Goal: Find specific page/section: Find specific page/section

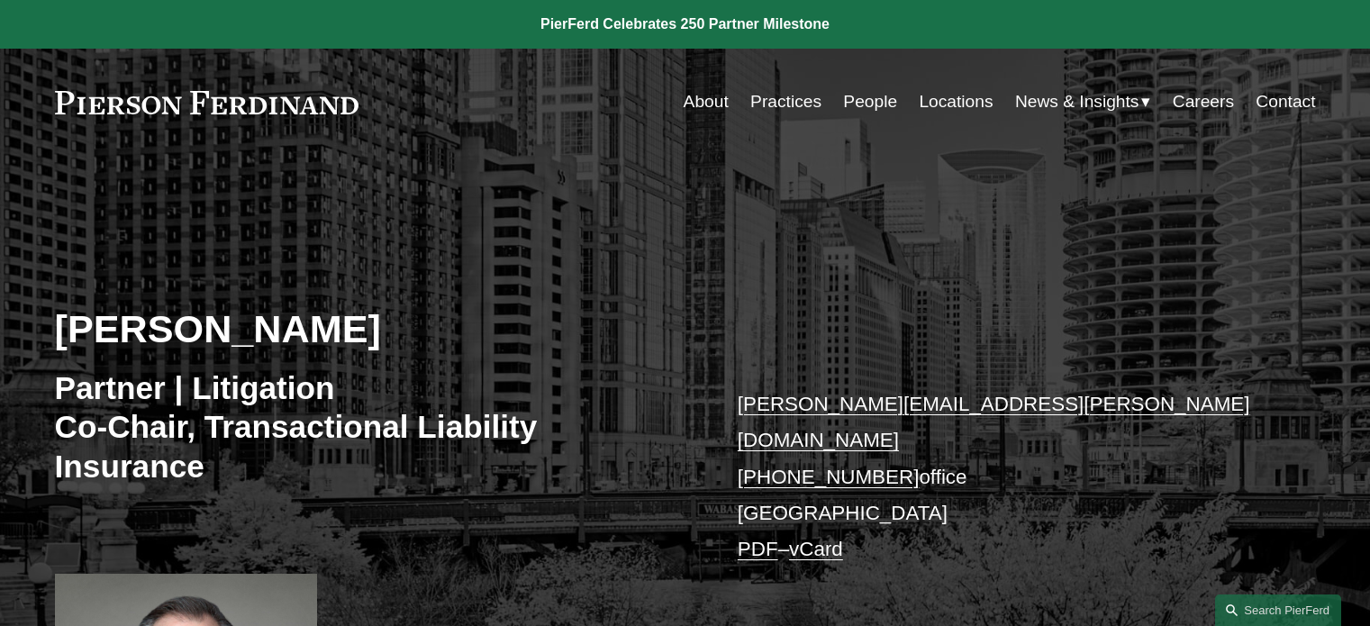
scroll to position [1441, 0]
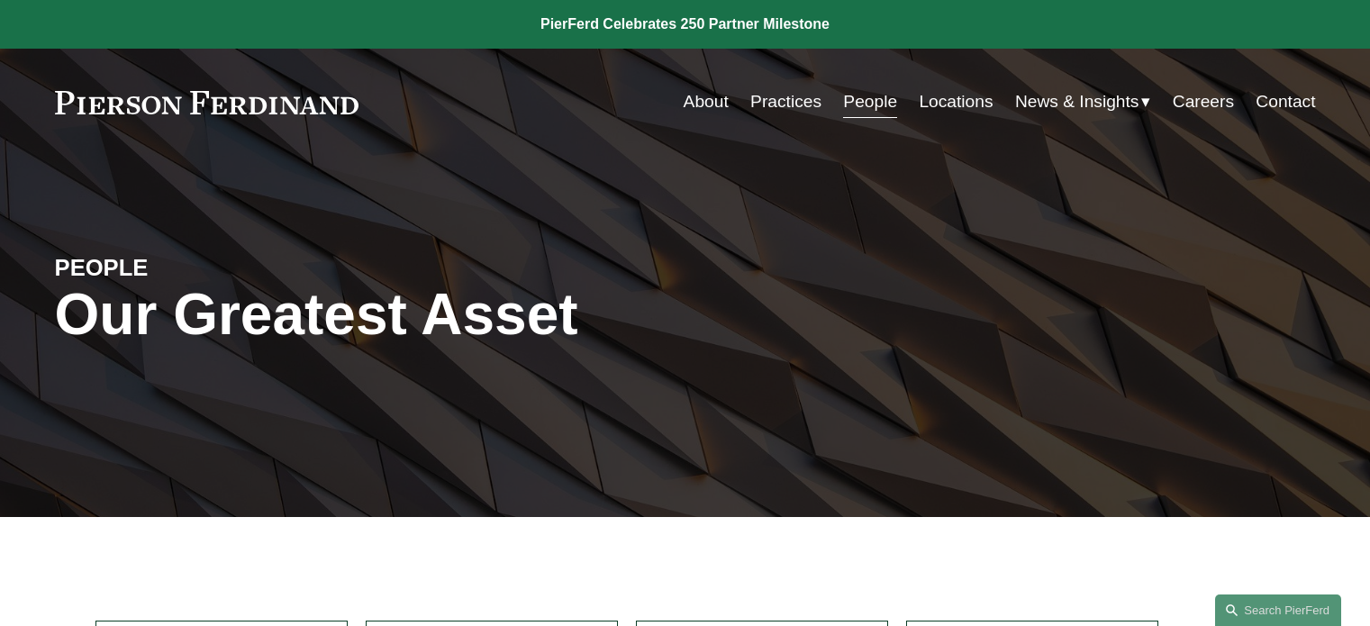
scroll to position [540, 0]
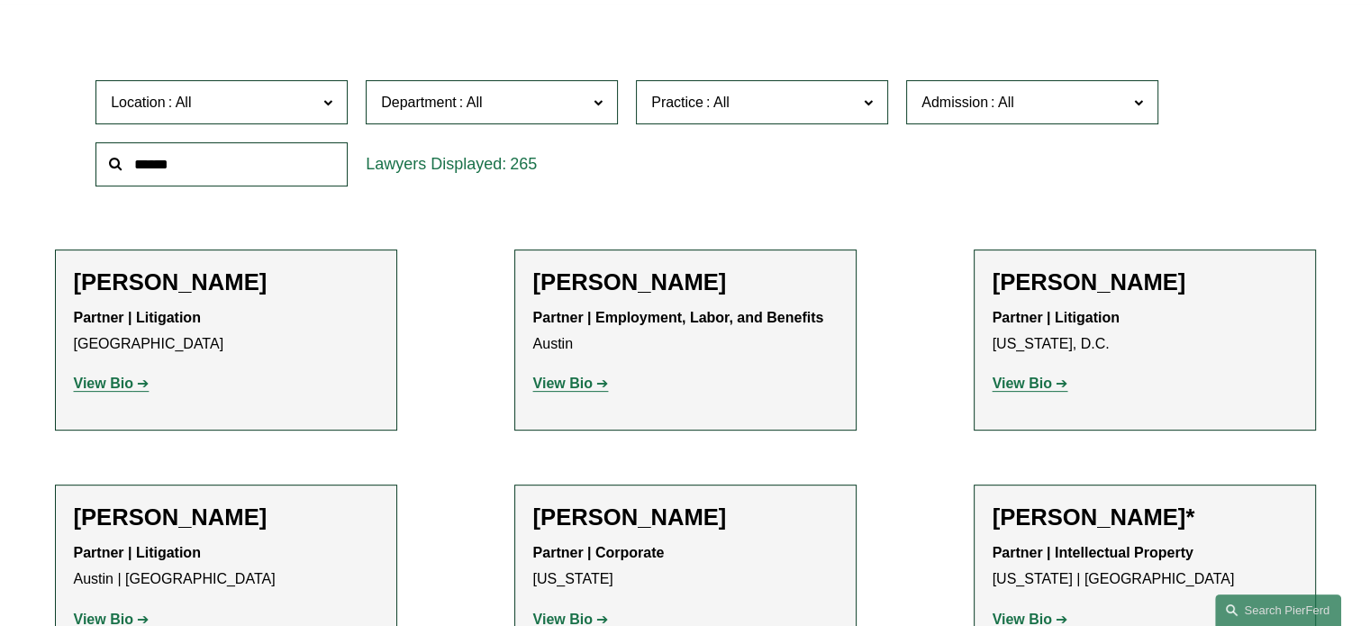
click at [146, 170] on input "text" at bounding box center [221, 164] width 252 height 44
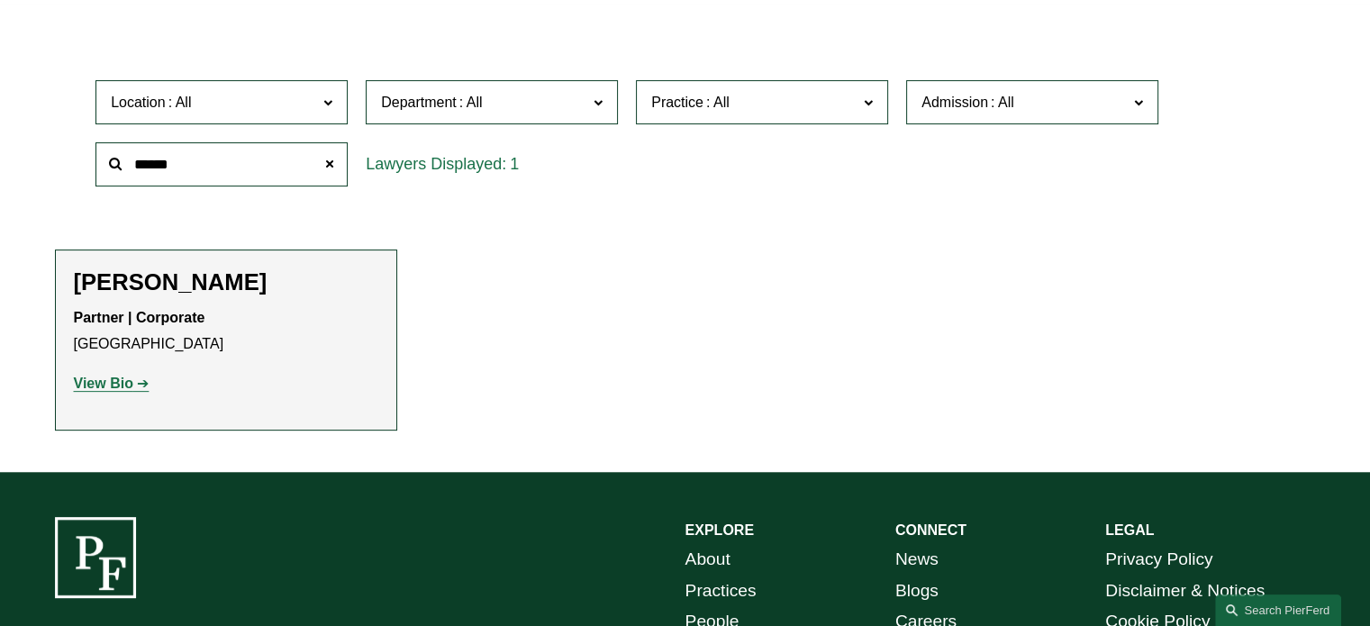
type input "******"
click at [108, 385] on strong "View Bio" at bounding box center [103, 383] width 59 height 15
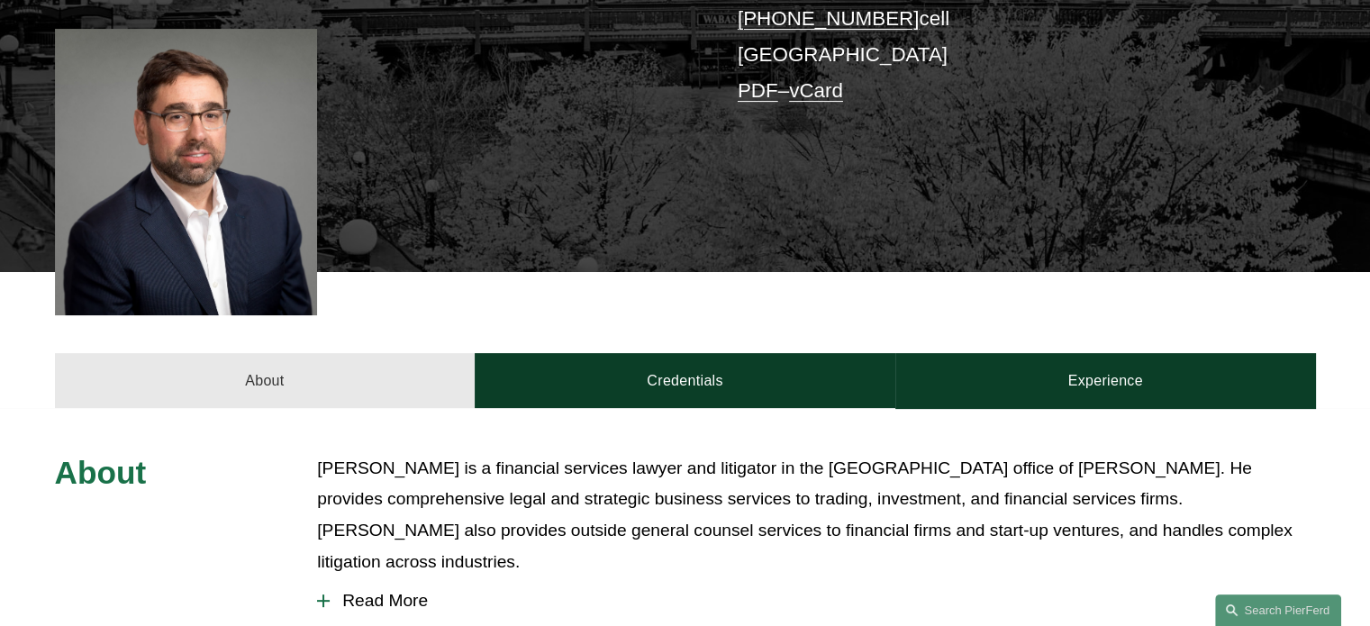
scroll to position [630, 0]
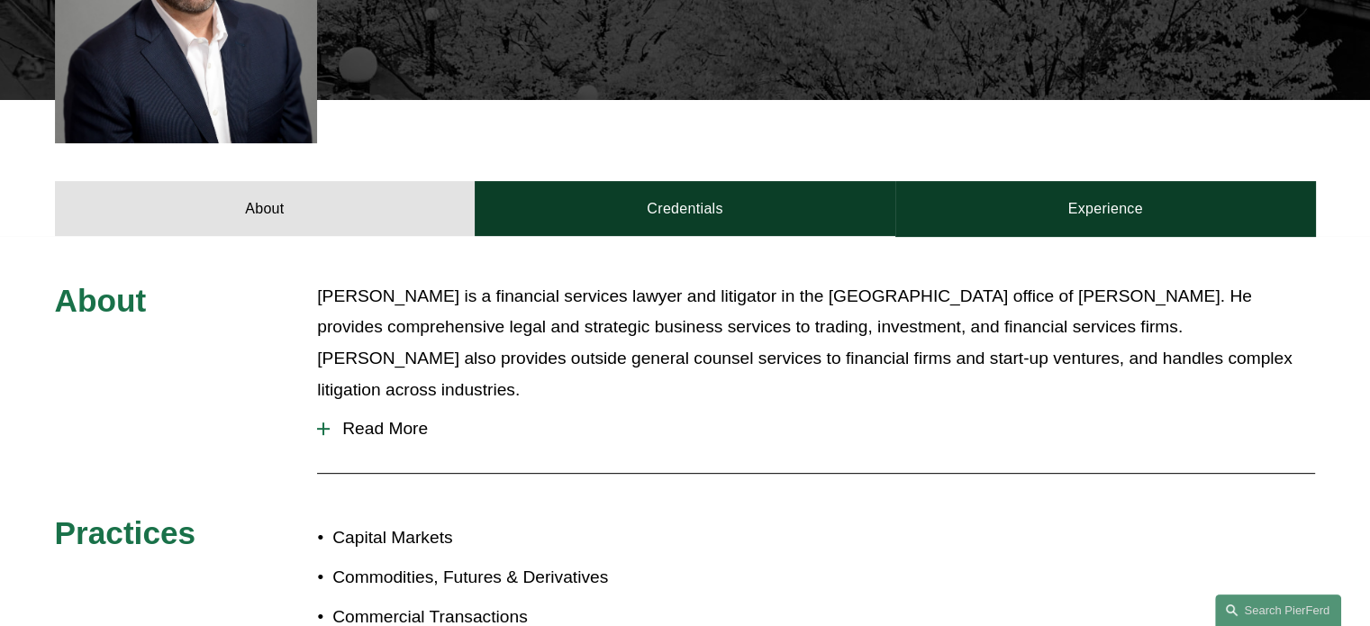
click at [327, 422] on div at bounding box center [323, 428] width 13 height 13
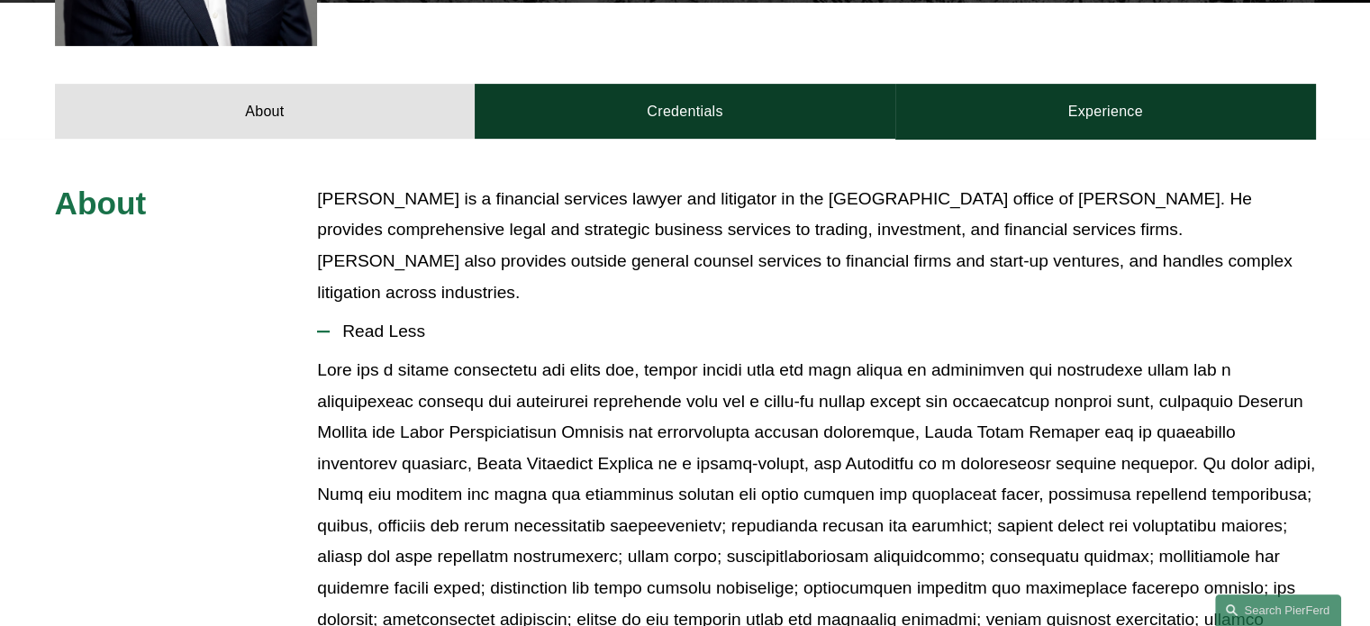
scroll to position [720, 0]
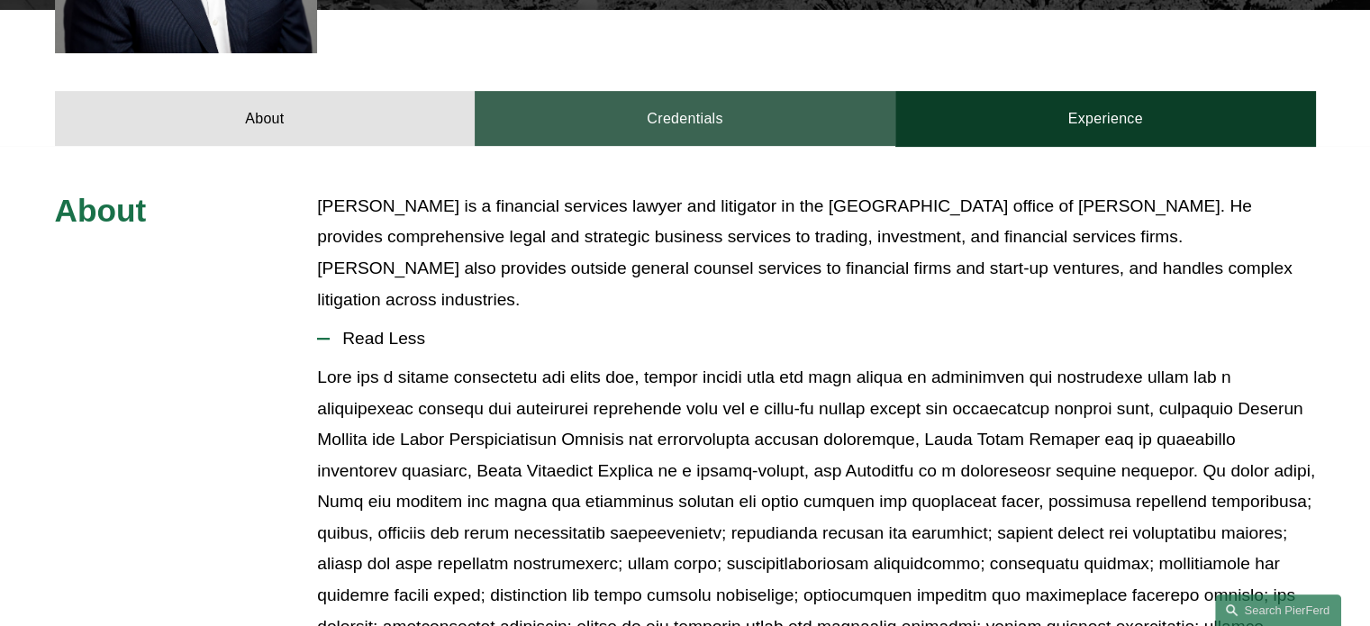
click at [674, 100] on link "Credentials" at bounding box center [685, 118] width 421 height 54
